Goal: Task Accomplishment & Management: Manage account settings

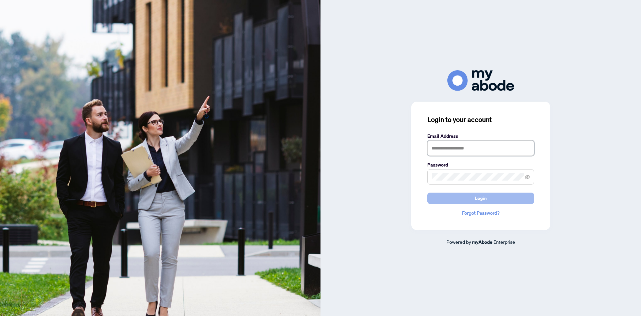
type input "**********"
click at [491, 195] on button "Login" at bounding box center [481, 197] width 107 height 11
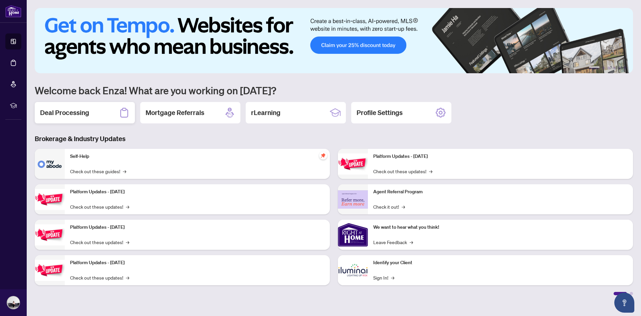
click at [69, 111] on h2 "Deal Processing" at bounding box center [64, 112] width 49 height 9
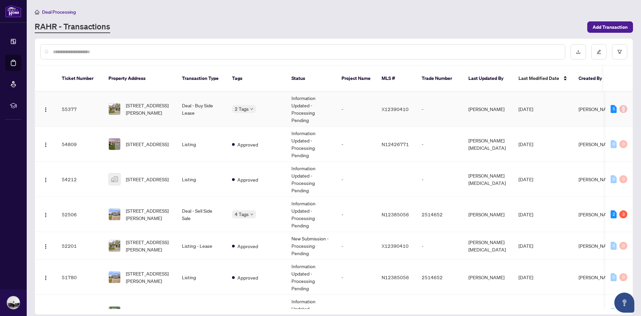
scroll to position [0, 57]
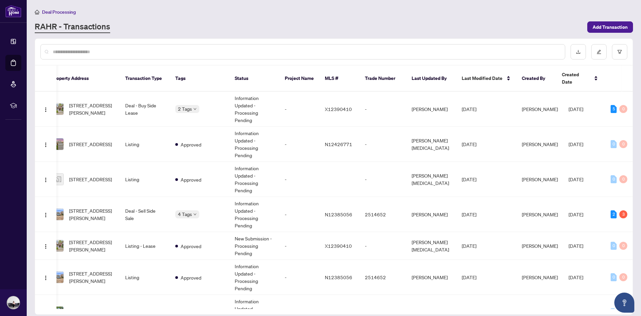
drag, startPoint x: 630, startPoint y: 100, endPoint x: 631, endPoint y: 113, distance: 13.4
click at [631, 113] on div "Ticket Number Property Address Transaction Type Tags Status Project Name MLS # …" at bounding box center [334, 200] width 598 height 217
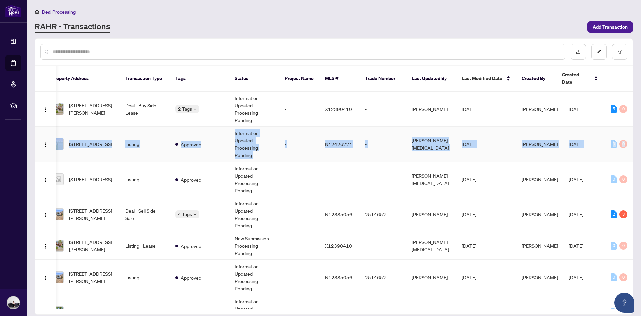
drag, startPoint x: 630, startPoint y: 99, endPoint x: 631, endPoint y: 116, distance: 17.4
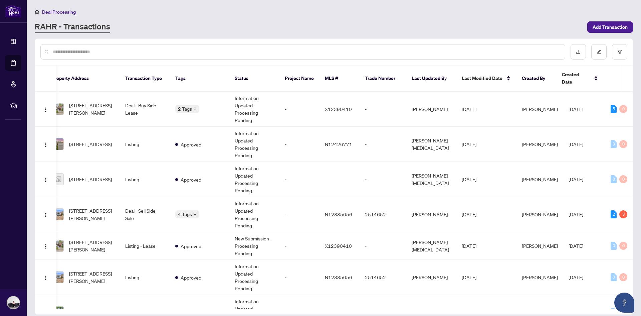
click at [637, 54] on main "Deal Processing [PERSON_NAME] - Transactions Add Transaction Ticket Number Prop…" at bounding box center [334, 158] width 615 height 316
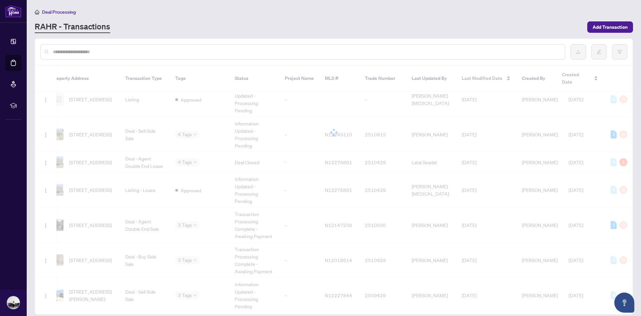
scroll to position [464, 57]
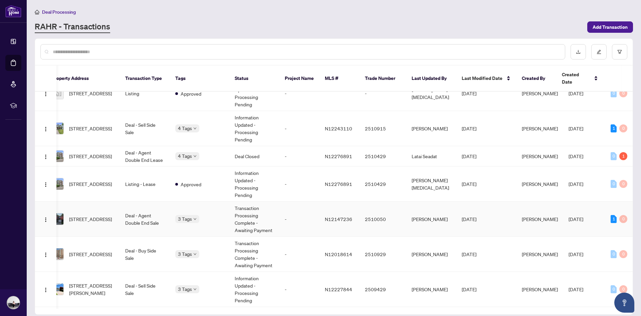
click at [157, 214] on td "Deal - Agent Double End Sale" at bounding box center [145, 218] width 50 height 35
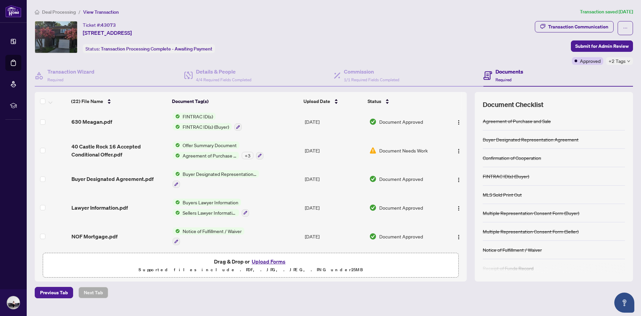
scroll to position [360, 0]
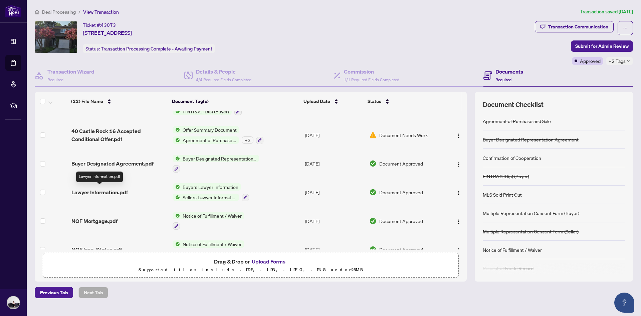
click at [111, 191] on span "Lawyer Information.pdf" at bounding box center [99, 192] width 56 height 8
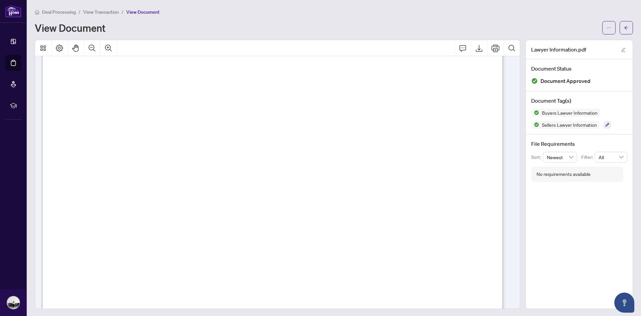
scroll to position [170, 0]
drag, startPoint x: 97, startPoint y: 126, endPoint x: 177, endPoint y: 244, distance: 141.9
